Goal: Communication & Community: Ask a question

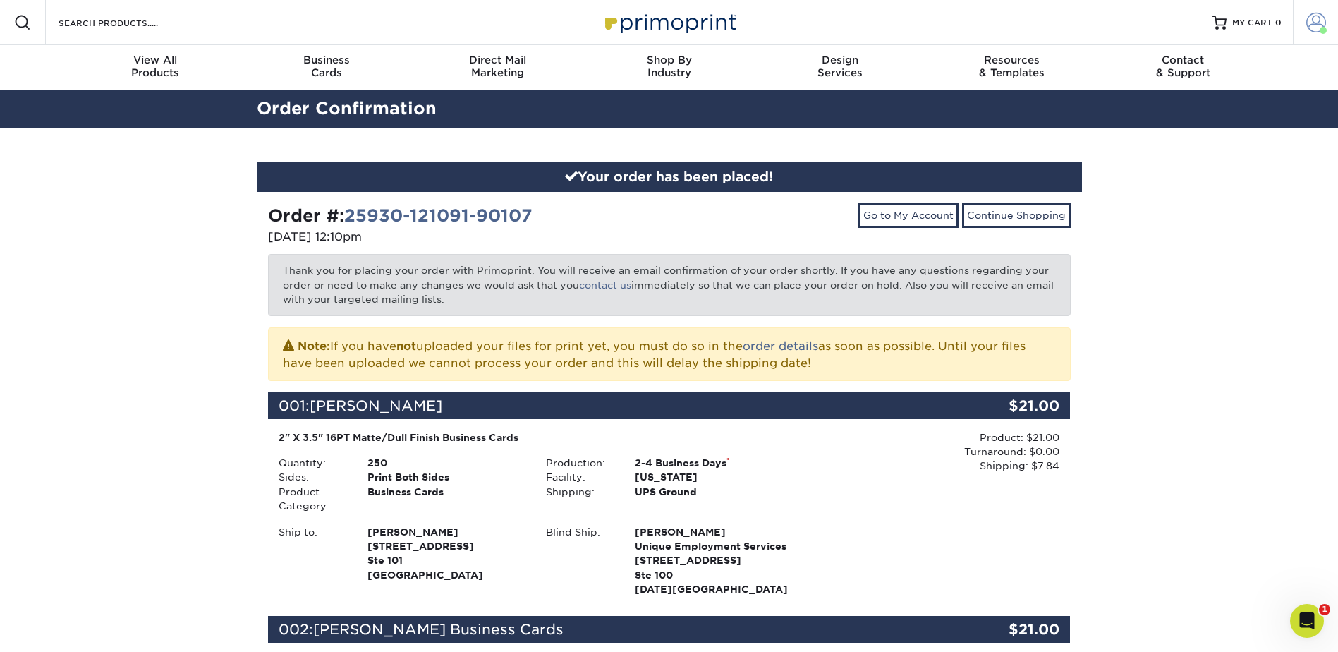
click at [1299, 32] on link "Account" at bounding box center [1315, 22] width 45 height 45
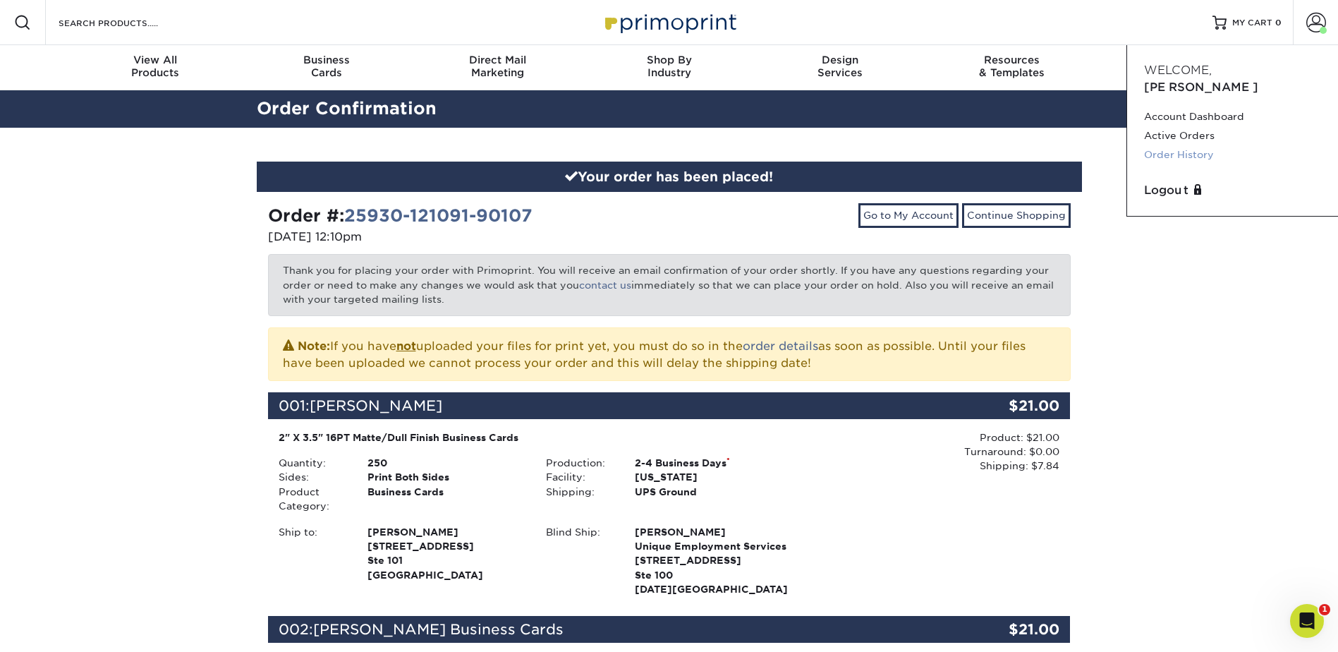
click at [1182, 145] on link "Order History" at bounding box center [1232, 154] width 177 height 19
click at [1173, 126] on link "Active Orders" at bounding box center [1232, 135] width 177 height 19
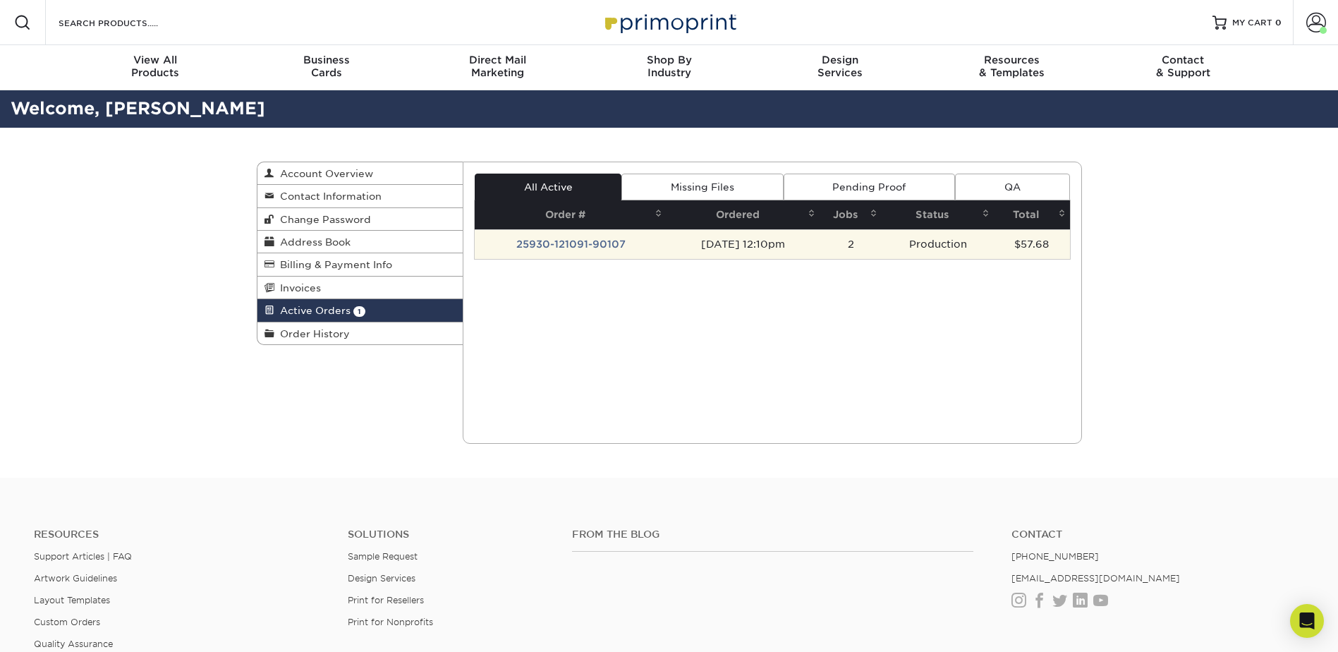
click at [633, 245] on td "25930-121091-90107" at bounding box center [571, 244] width 192 height 30
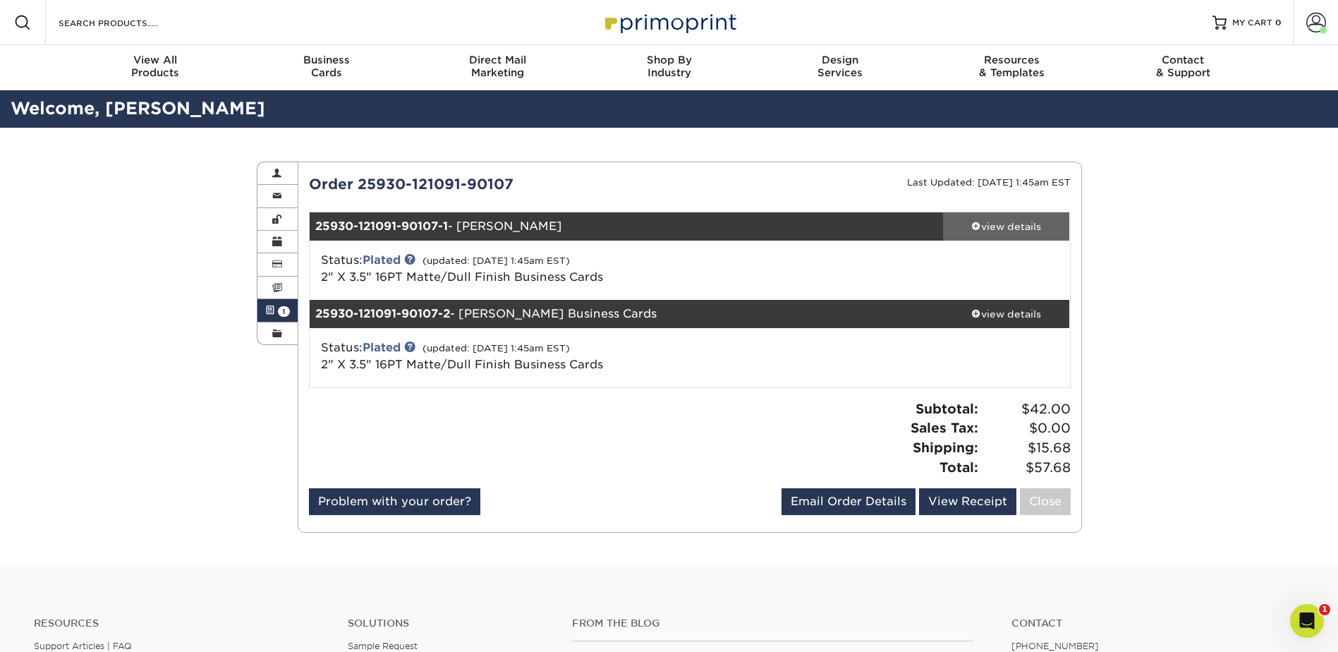
click at [1010, 238] on link "view details" at bounding box center [1006, 226] width 127 height 28
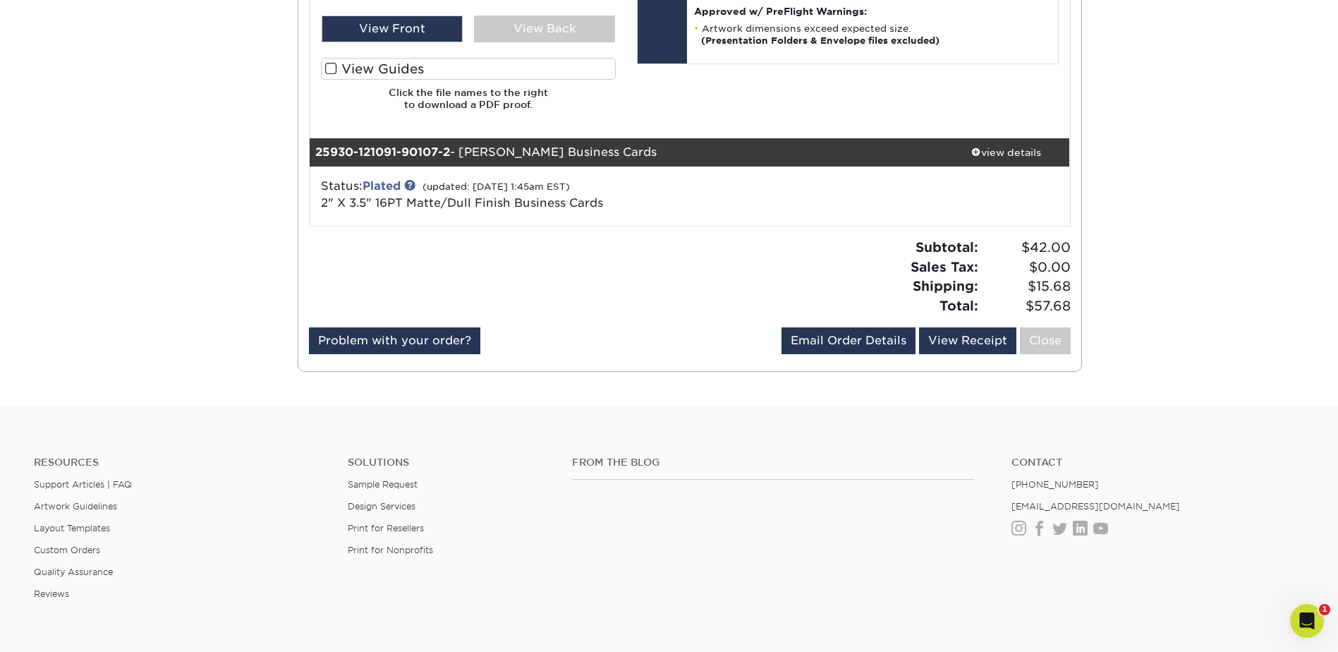
scroll to position [846, 0]
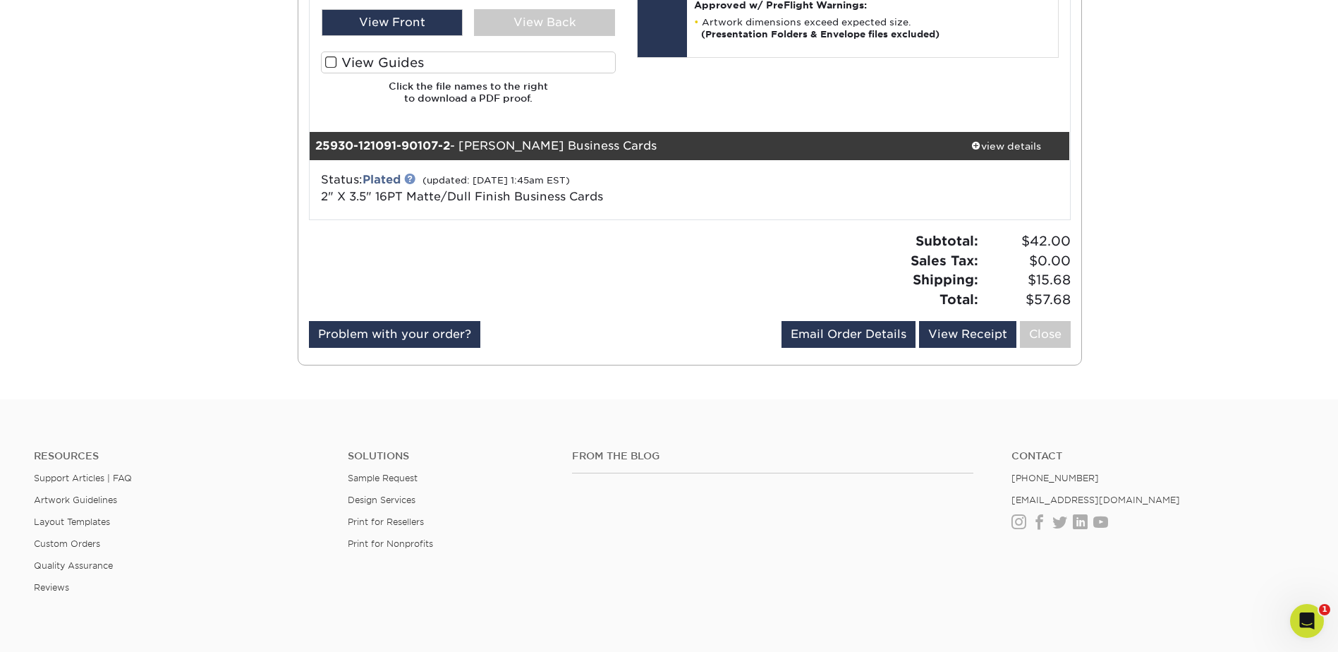
click at [407, 182] on link at bounding box center [409, 178] width 11 height 11
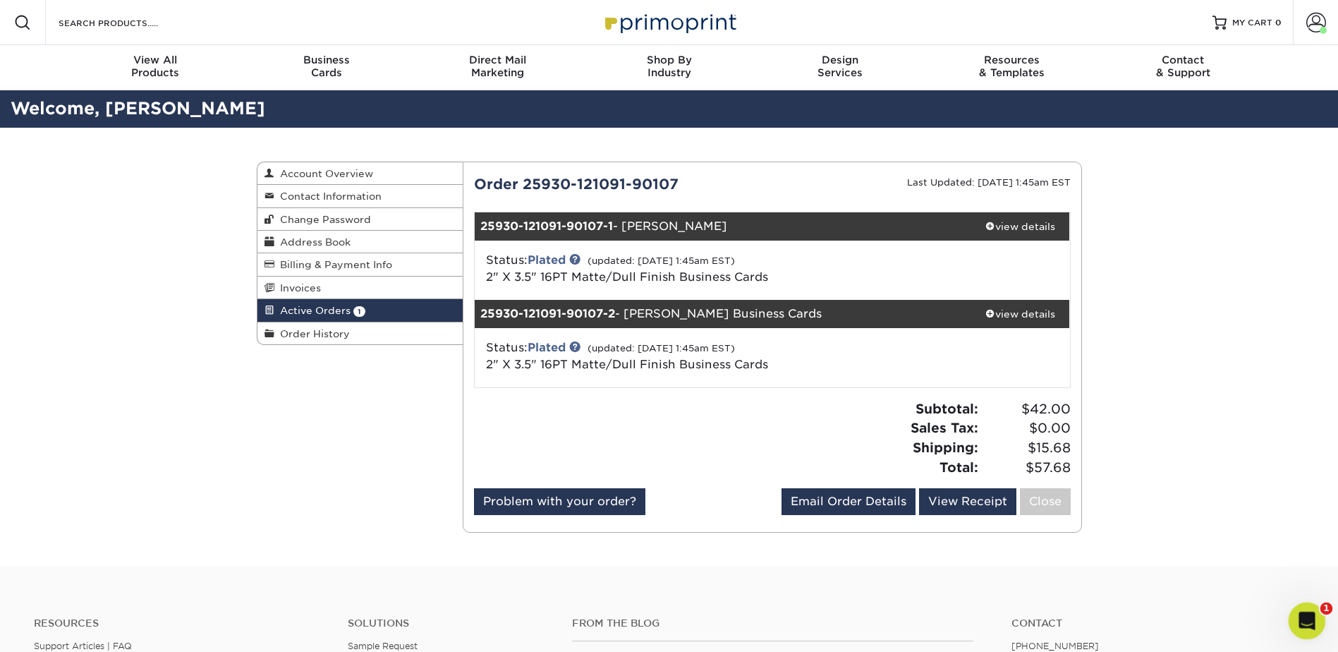
click at [1314, 612] on div "Open Intercom Messenger" at bounding box center [1304, 618] width 47 height 47
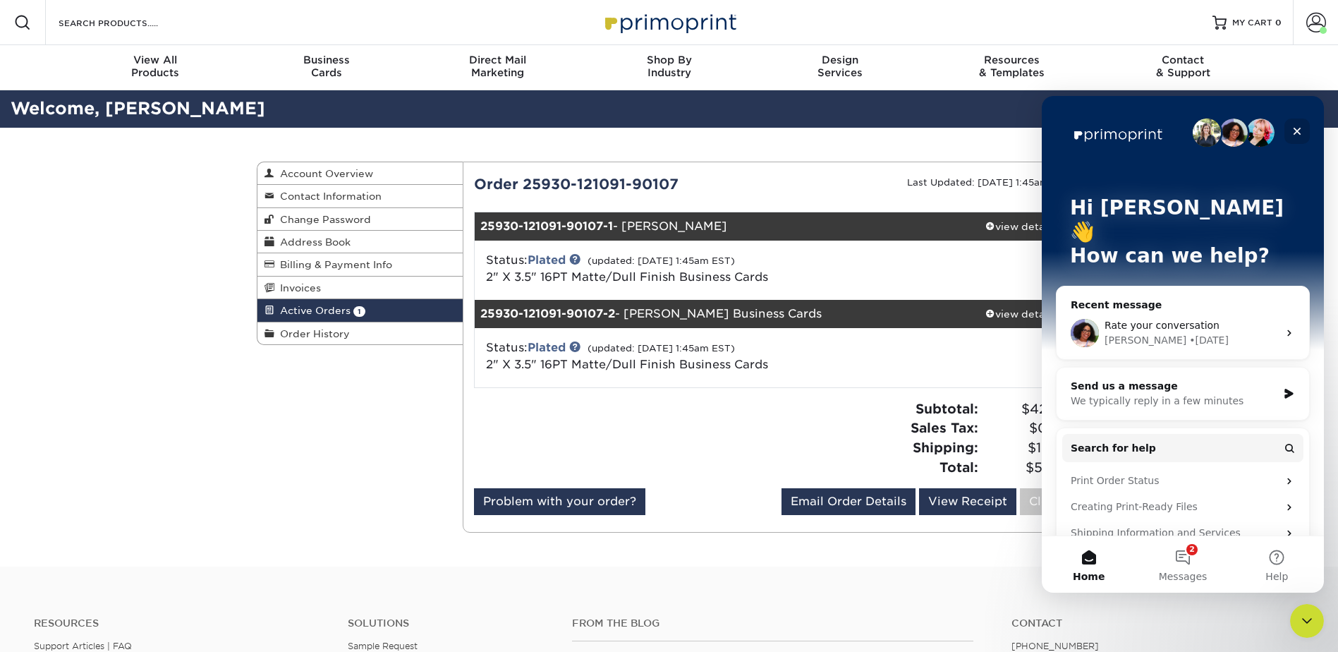
click at [1305, 122] on div "Close" at bounding box center [1296, 130] width 25 height 25
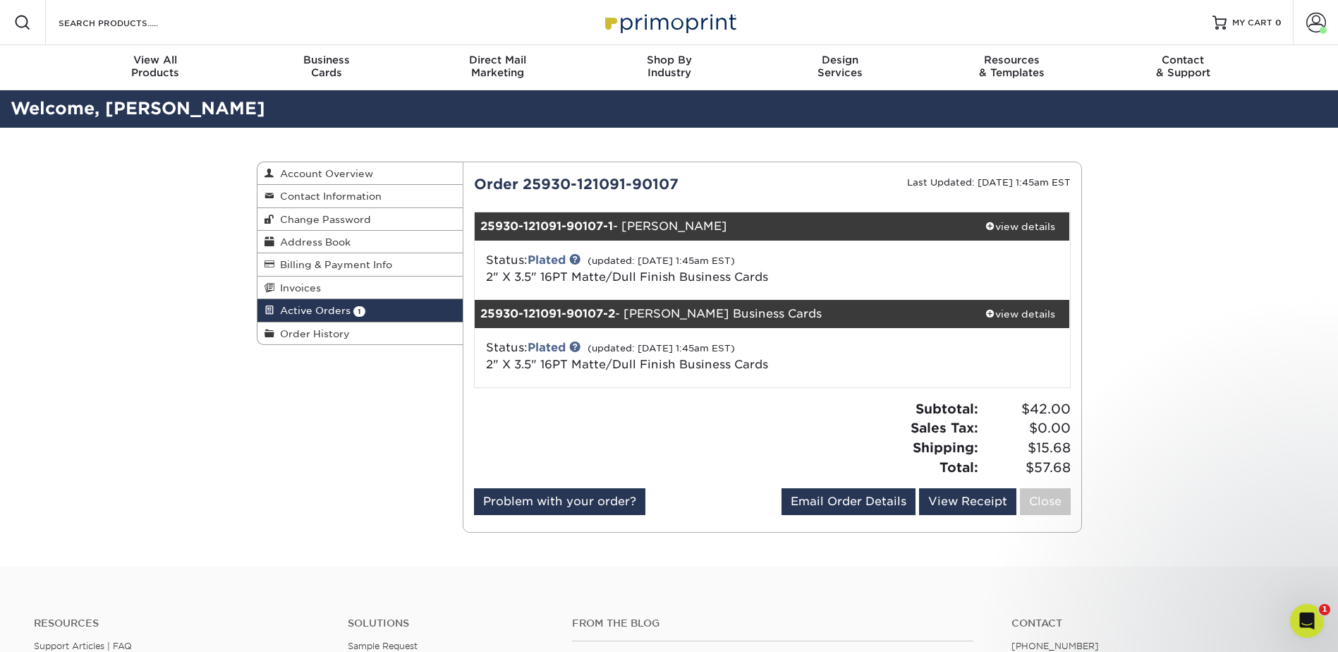
drag, startPoint x: 702, startPoint y: 181, endPoint x: 472, endPoint y: 184, distance: 229.9
click at [472, 184] on div "Order 25930-121091-90107" at bounding box center [617, 183] width 309 height 21
drag, startPoint x: 472, startPoint y: 184, endPoint x: 538, endPoint y: 179, distance: 65.8
click at [541, 178] on div "Order 25930-121091-90107" at bounding box center [617, 183] width 309 height 21
drag, startPoint x: 523, startPoint y: 184, endPoint x: 681, endPoint y: 172, distance: 157.7
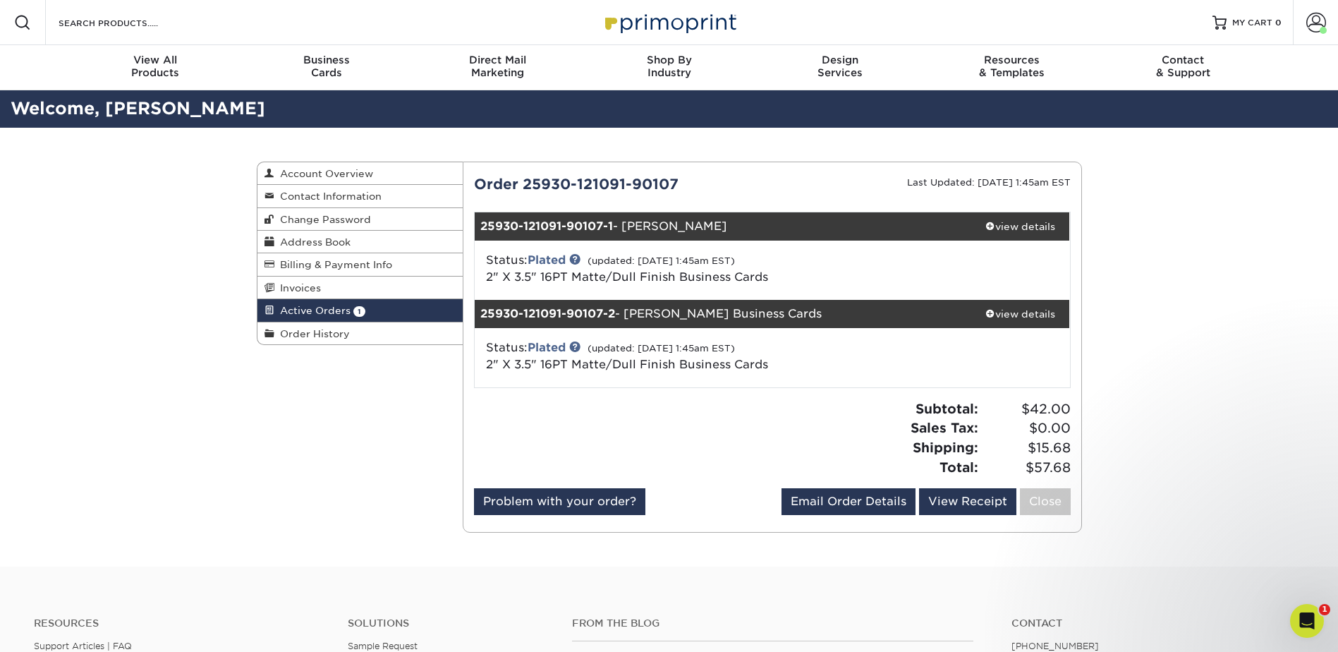
click at [681, 172] on div "Current Orders 1 Active 0 Missing Files" at bounding box center [772, 346] width 619 height 371
drag, startPoint x: 681, startPoint y: 172, endPoint x: 651, endPoint y: 174, distance: 29.7
copy div "25930-121091-90107"
click at [1303, 602] on html at bounding box center [1305, 619] width 34 height 34
click at [1317, 625] on div "Open Intercom Messenger" at bounding box center [1304, 618] width 47 height 47
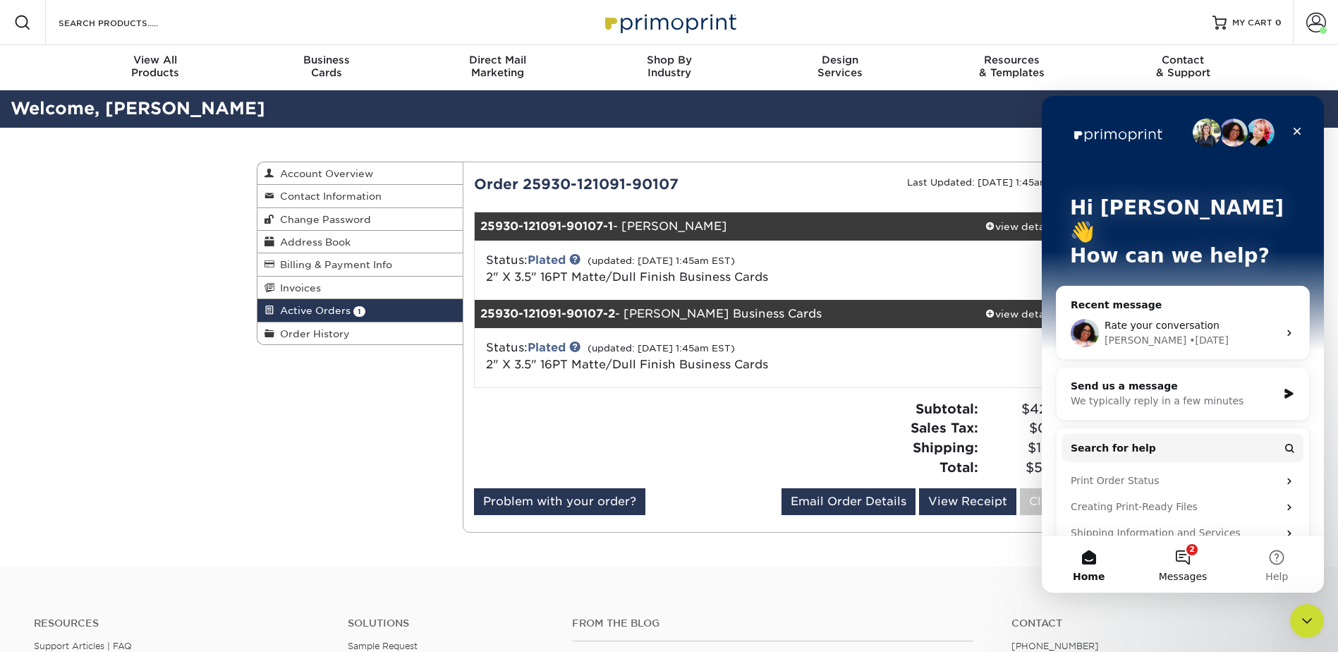
click at [1183, 557] on button "2 Messages" at bounding box center [1182, 564] width 94 height 56
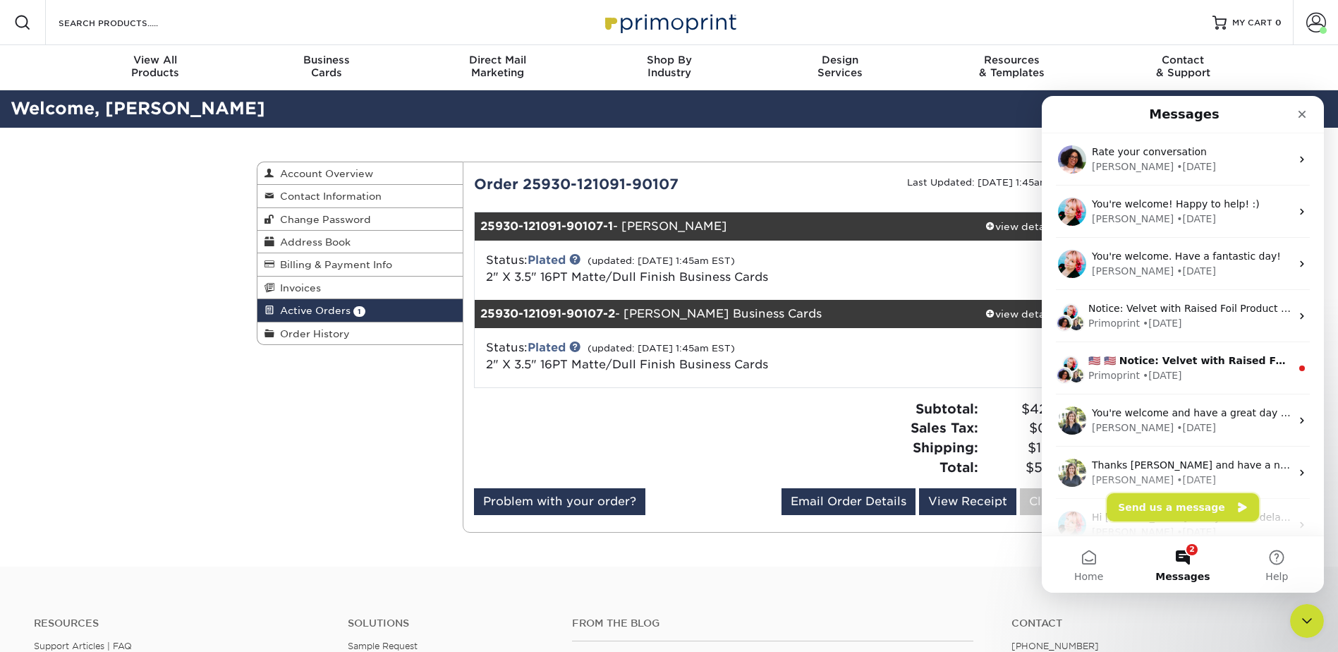
click at [1211, 517] on button "Send us a message" at bounding box center [1182, 507] width 152 height 28
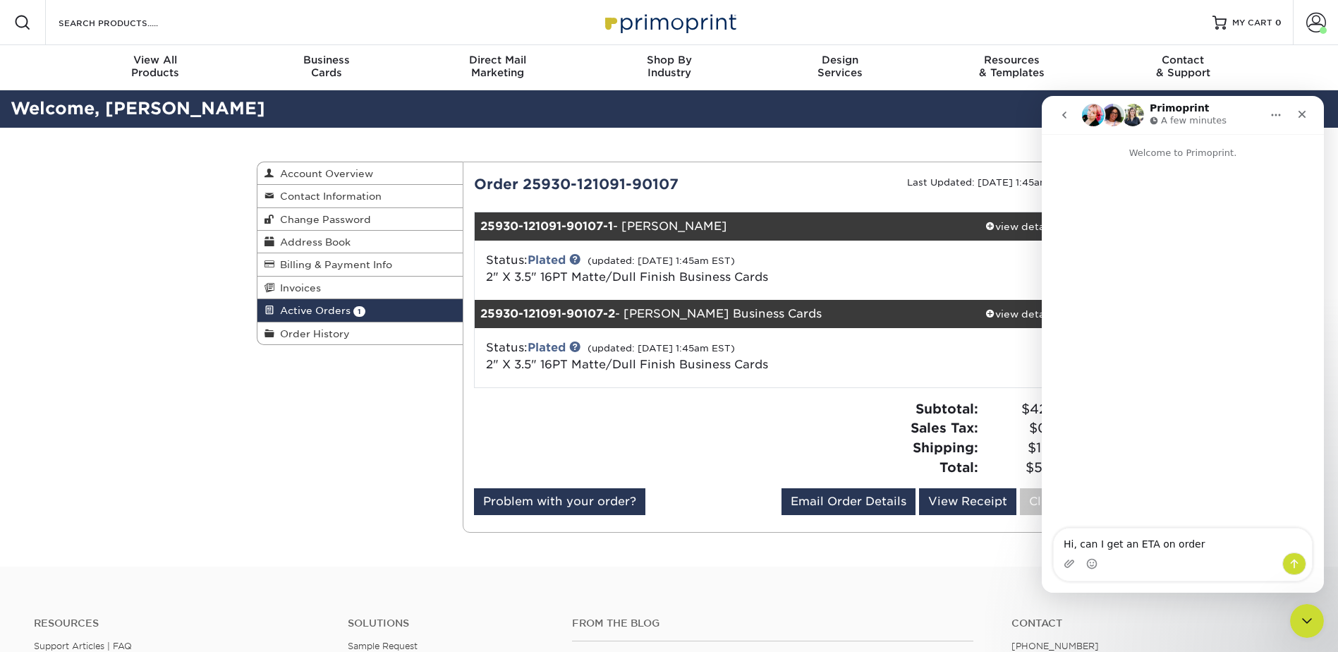
type textarea "Hi, can I get an ETA on order 25930-121091-90107"
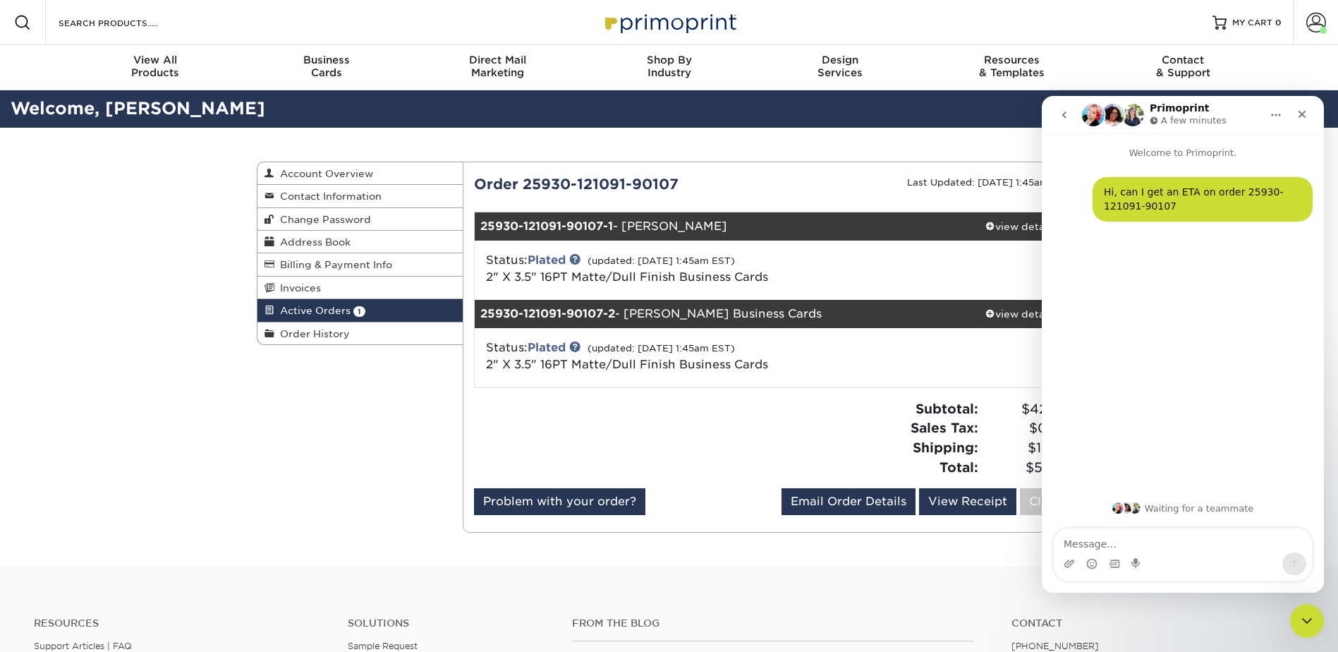
click at [1056, 120] on button "go back" at bounding box center [1064, 115] width 27 height 27
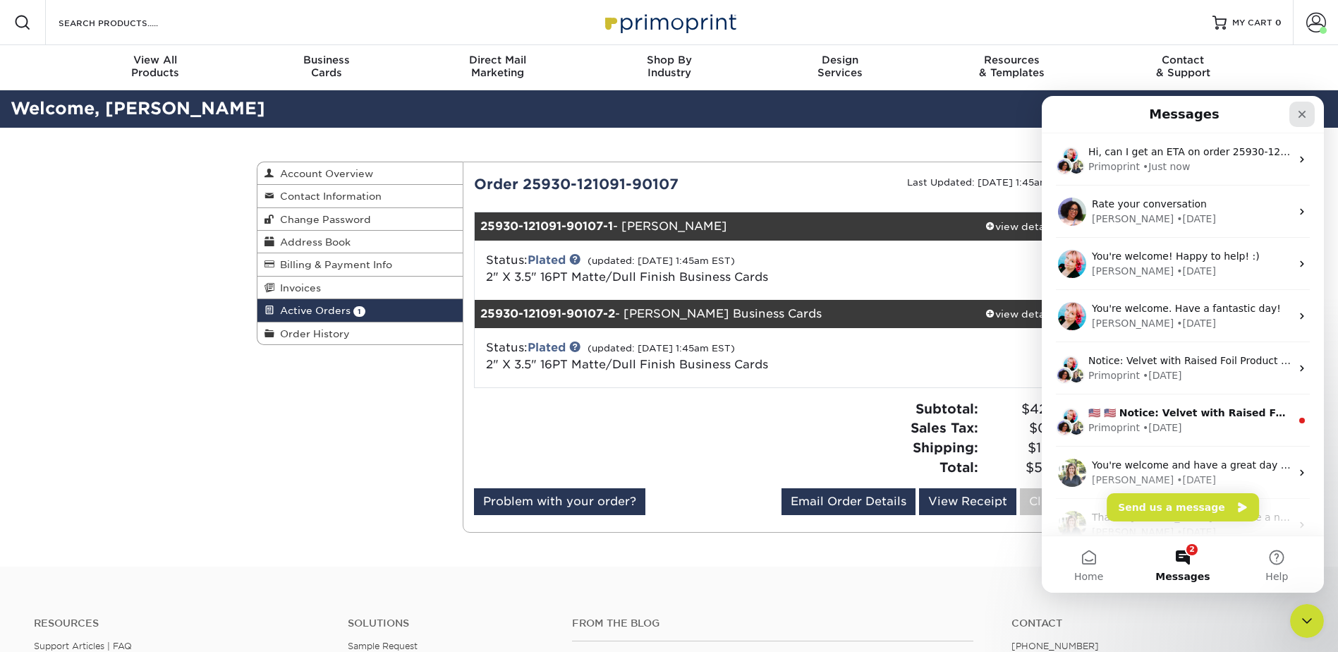
click at [1299, 114] on icon "Close" at bounding box center [1301, 114] width 11 height 11
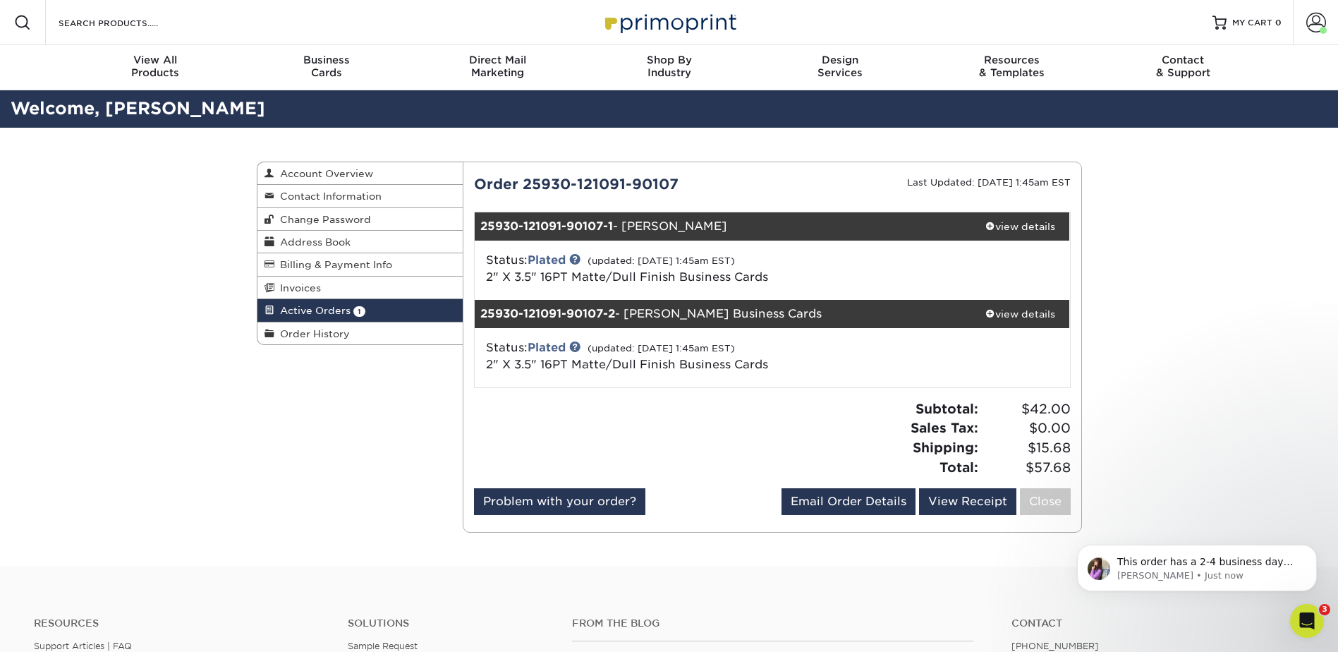
click at [1271, 298] on div "Active Orders Account Overview Contact Information Change Password Address Book…" at bounding box center [669, 347] width 1338 height 439
click at [1212, 571] on p "[PERSON_NAME] • Just now" at bounding box center [1208, 575] width 182 height 13
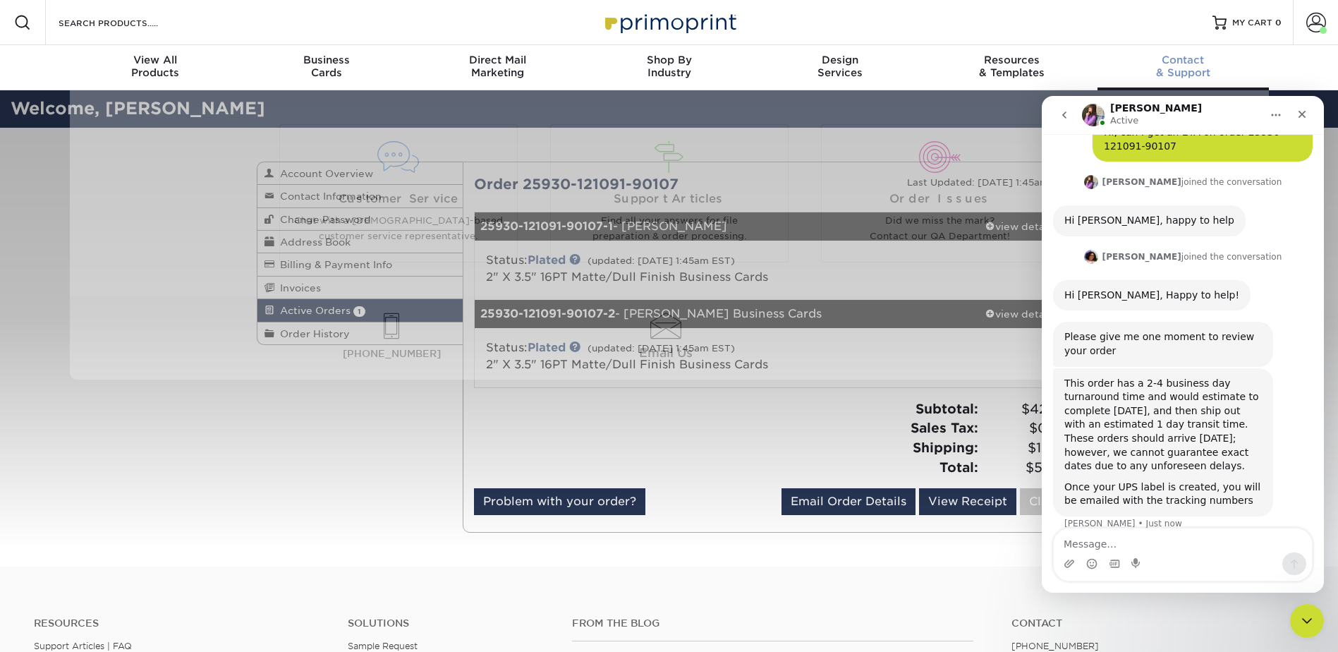
scroll to position [78, 0]
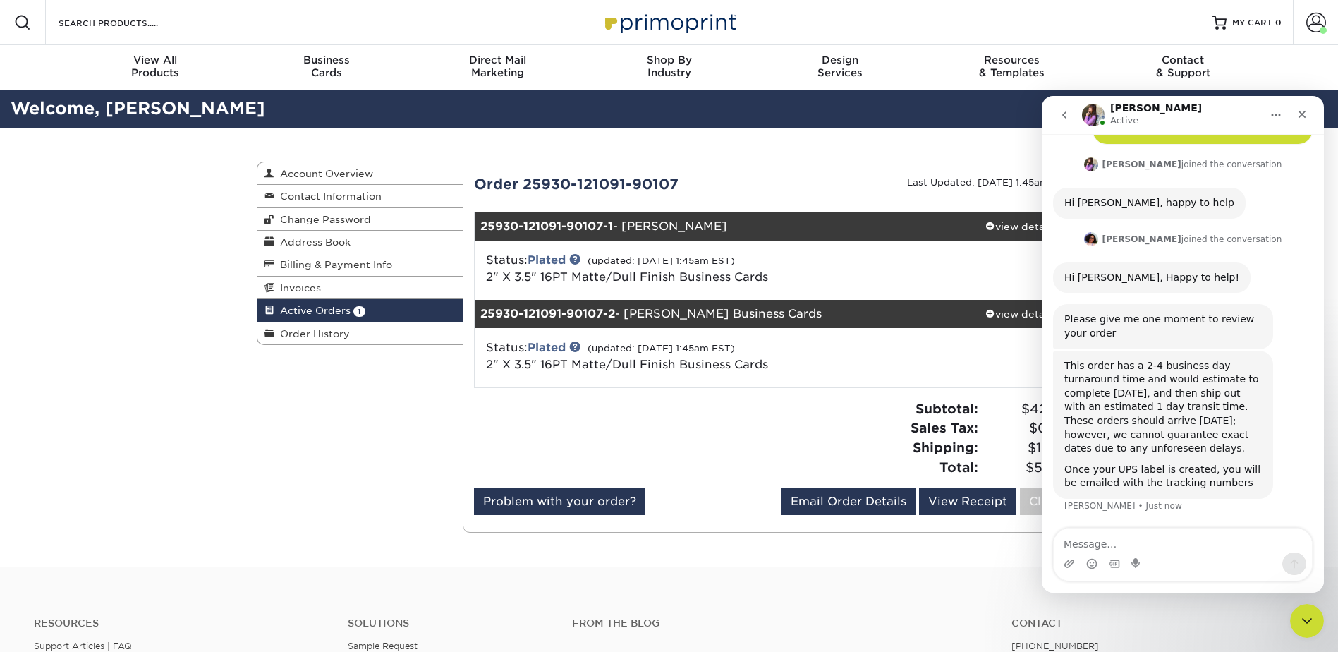
click at [1188, 537] on textarea "Message…" at bounding box center [1183, 540] width 258 height 24
type textarea "Okay, thank you!"
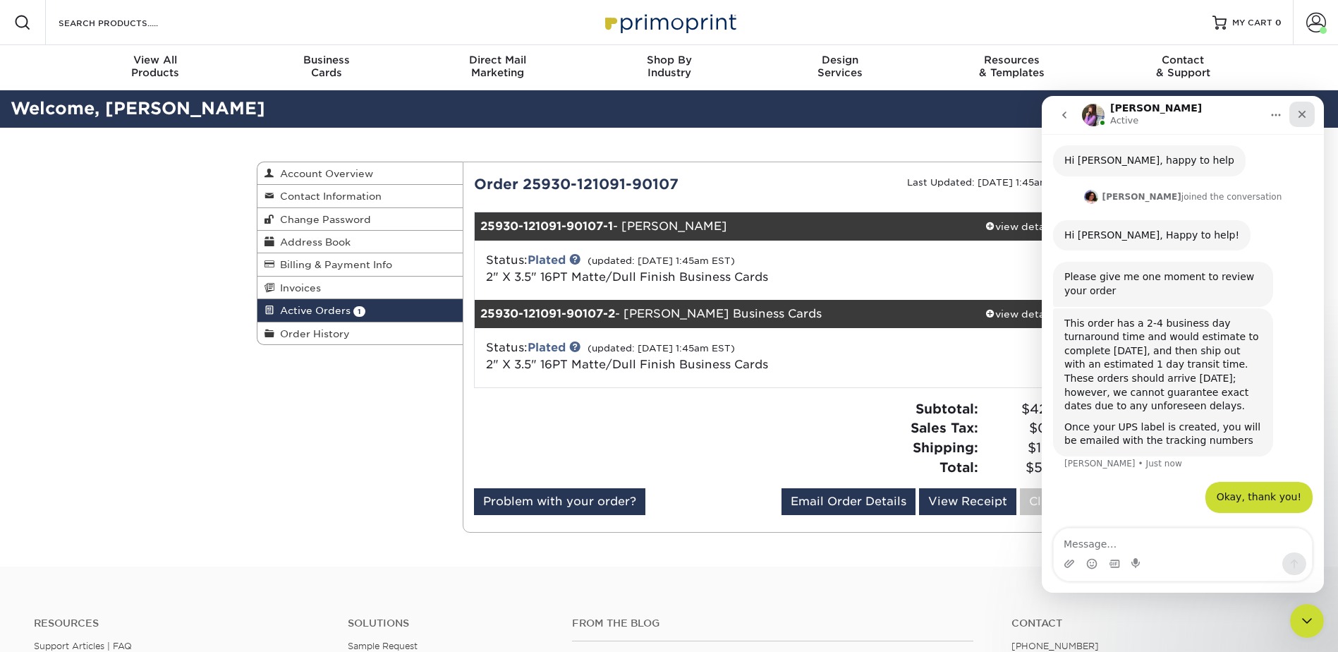
click at [1295, 114] on div "Close" at bounding box center [1301, 114] width 25 height 25
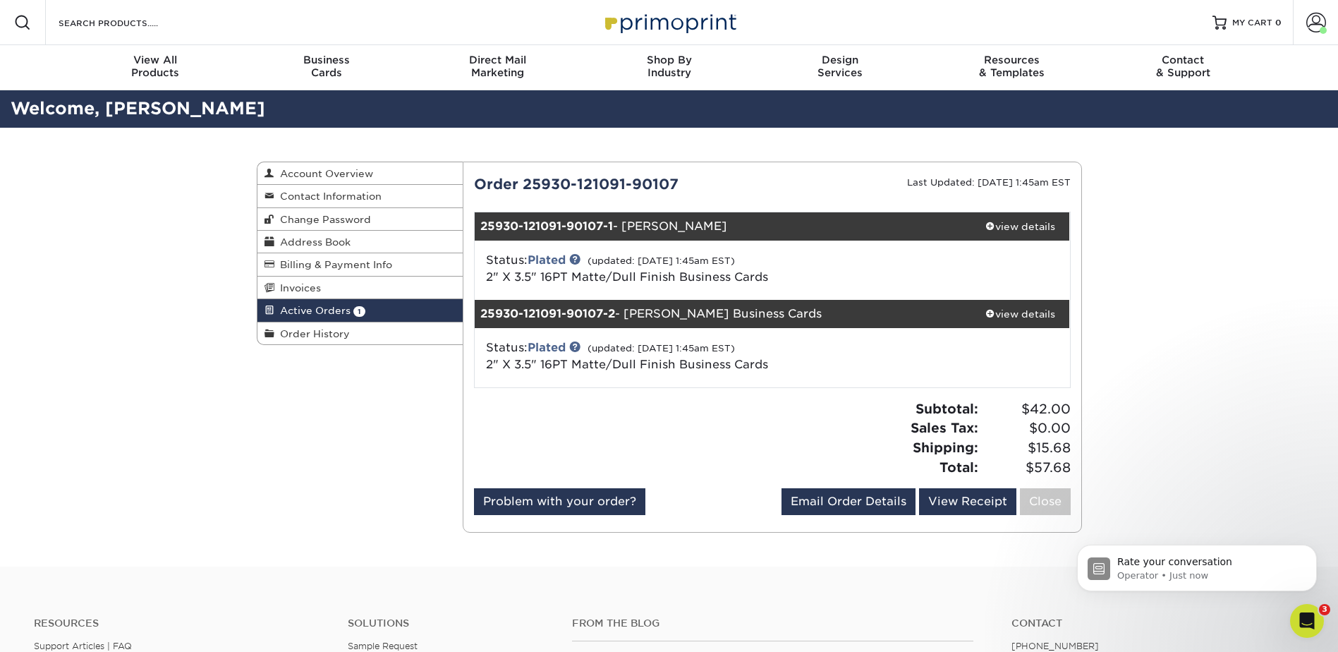
scroll to position [302, 0]
click at [1305, 611] on icon "Open Intercom Messenger" at bounding box center [1304, 618] width 23 height 23
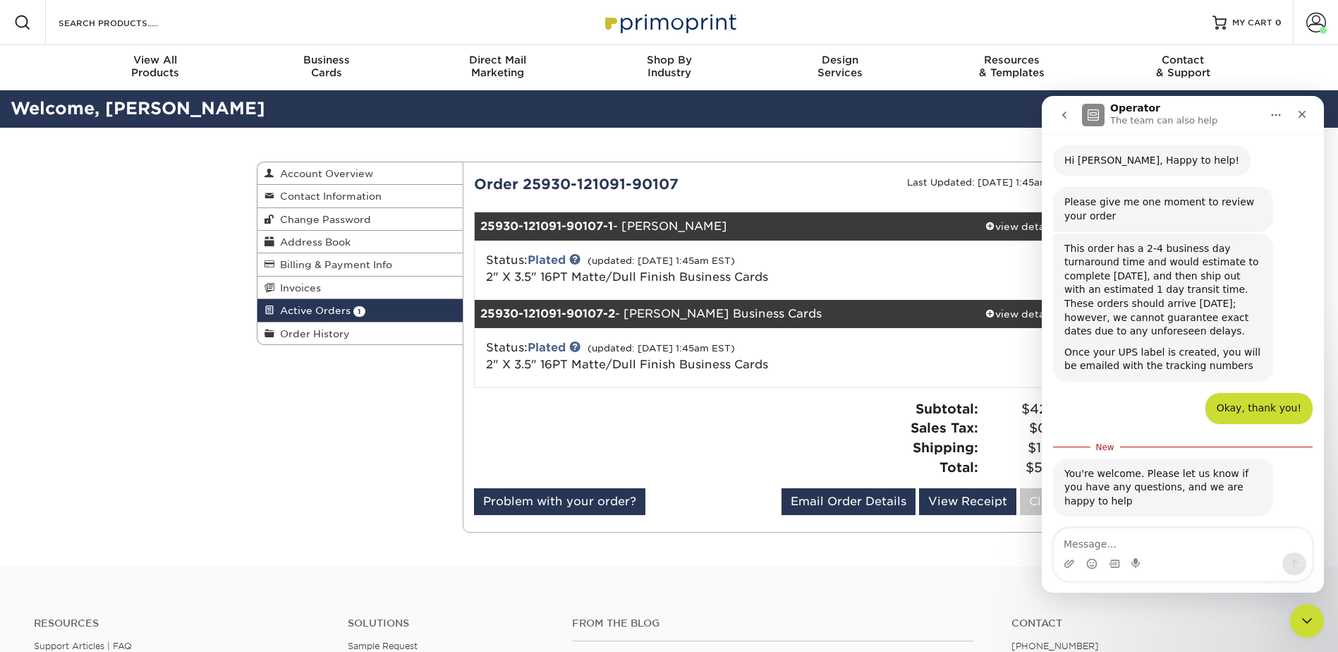
scroll to position [184, 0]
